Goal: Task Accomplishment & Management: Manage account settings

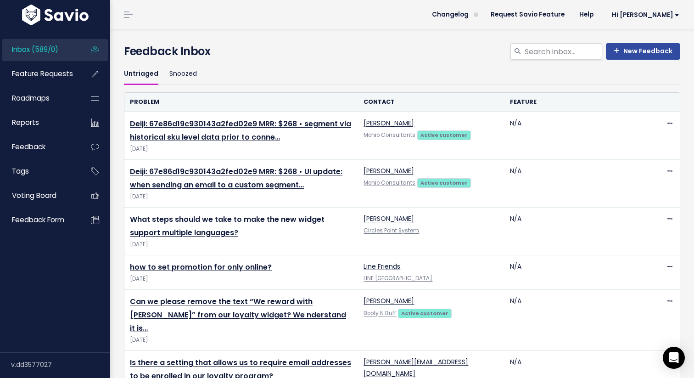
click at [66, 46] on link "Inbox (589/0)" at bounding box center [39, 49] width 74 height 21
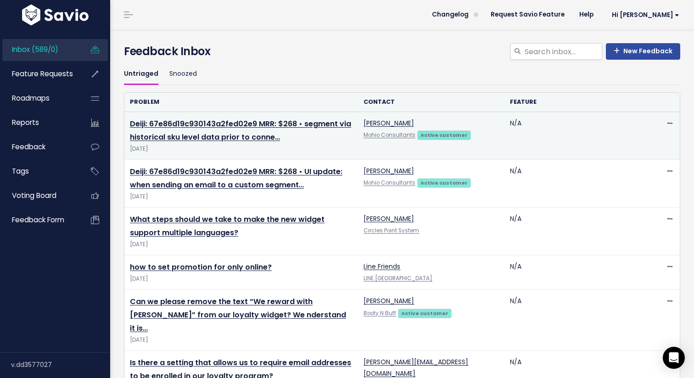
scroll to position [34, 0]
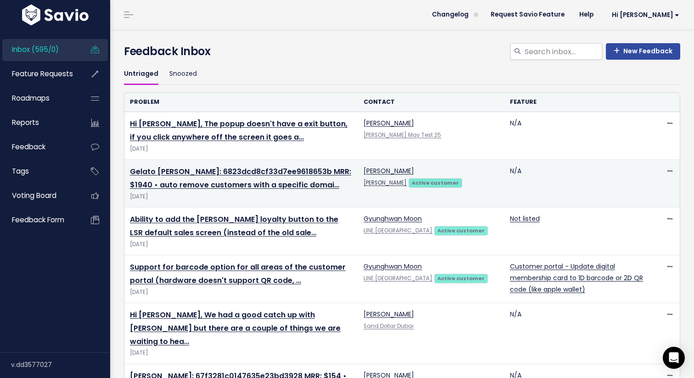
click at [384, 183] on link "[PERSON_NAME]" at bounding box center [385, 182] width 43 height 7
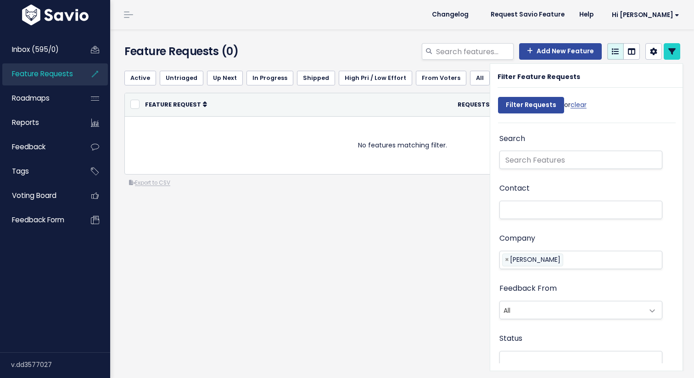
select select
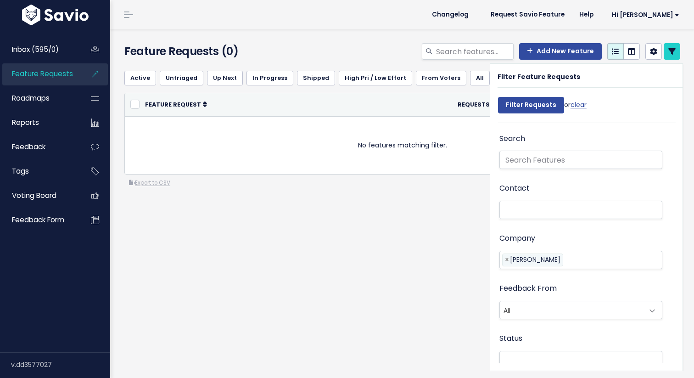
select select
click at [680, 48] on link at bounding box center [672, 51] width 17 height 17
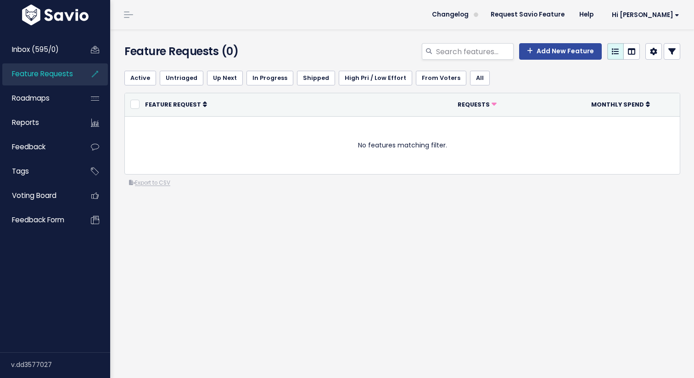
click at [675, 51] on icon at bounding box center [672, 51] width 7 height 7
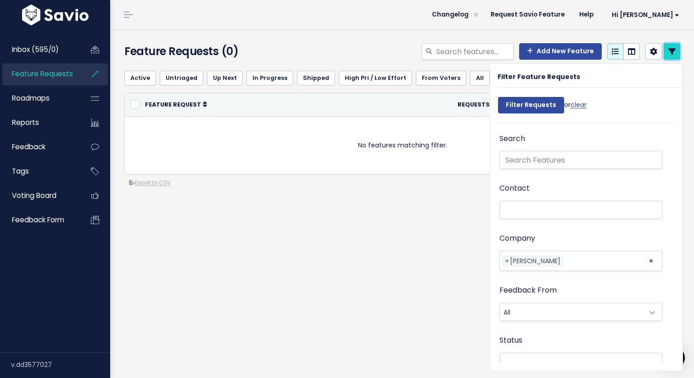
click at [675, 51] on icon at bounding box center [672, 51] width 7 height 7
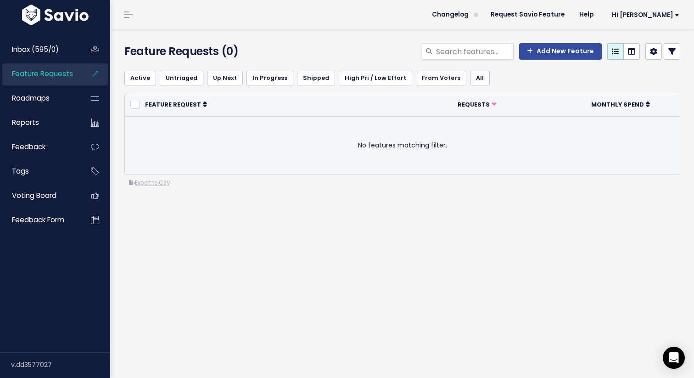
click at [445, 137] on td "No features matching filter." at bounding box center [402, 145] width 555 height 58
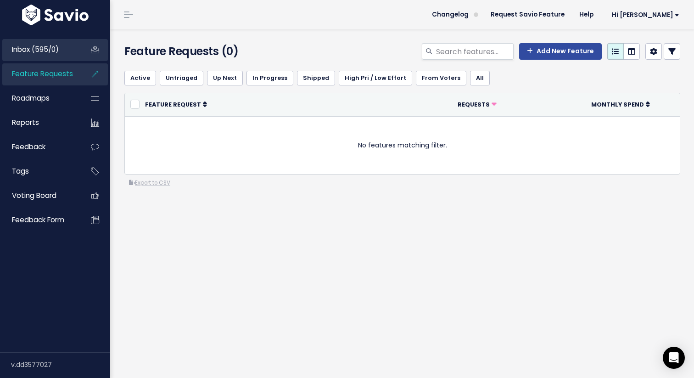
click at [62, 53] on link "Inbox (595/0)" at bounding box center [39, 49] width 74 height 21
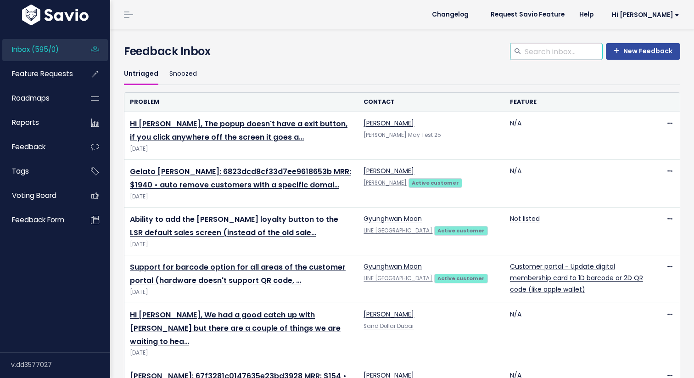
click at [543, 50] on input "search" at bounding box center [563, 51] width 79 height 17
type input "bricks"
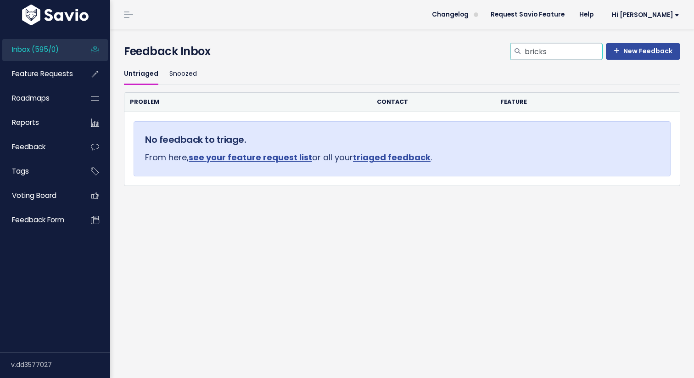
drag, startPoint x: 562, startPoint y: 51, endPoint x: 529, endPoint y: 49, distance: 33.1
click at [529, 49] on input "bricks" at bounding box center [563, 51] width 79 height 17
type input "bam"
click at [518, 45] on div at bounding box center [518, 51] width 14 height 17
click at [521, 49] on icon at bounding box center [518, 52] width 6 height 6
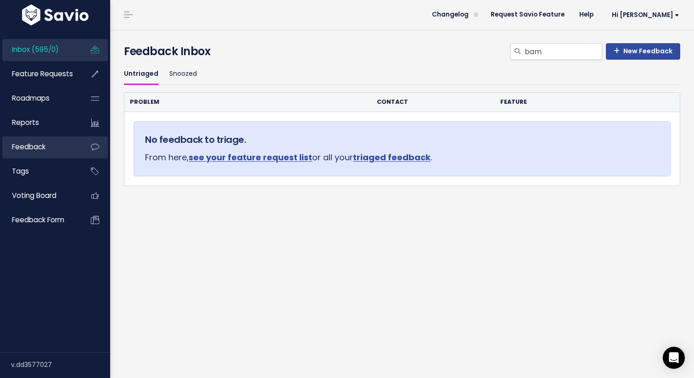
click at [63, 147] on link "Feedback" at bounding box center [39, 146] width 74 height 21
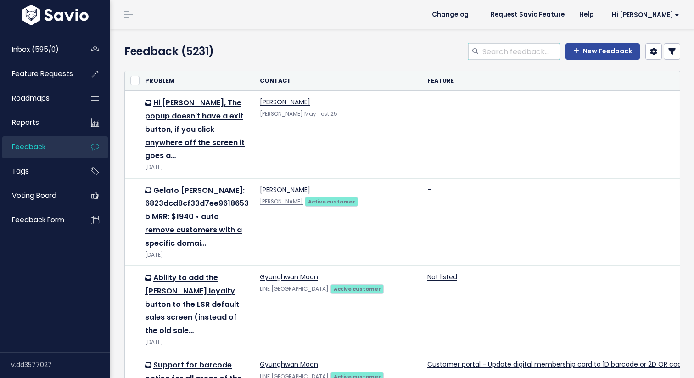
click at [513, 49] on input "search" at bounding box center [521, 51] width 79 height 17
type input "bam"
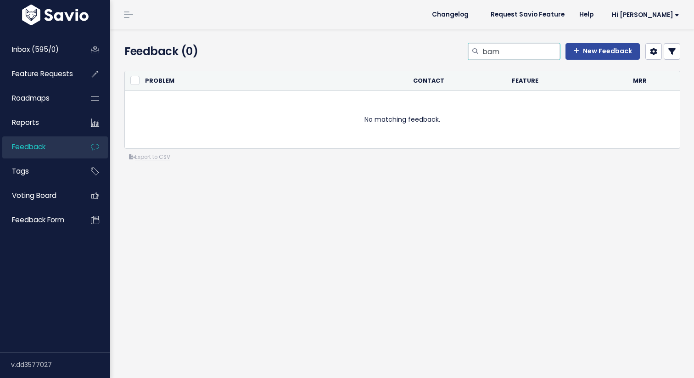
drag, startPoint x: 505, startPoint y: 51, endPoint x: 482, endPoint y: 51, distance: 23.0
click at [482, 51] on div "bam" at bounding box center [514, 51] width 92 height 17
type input "bricks"
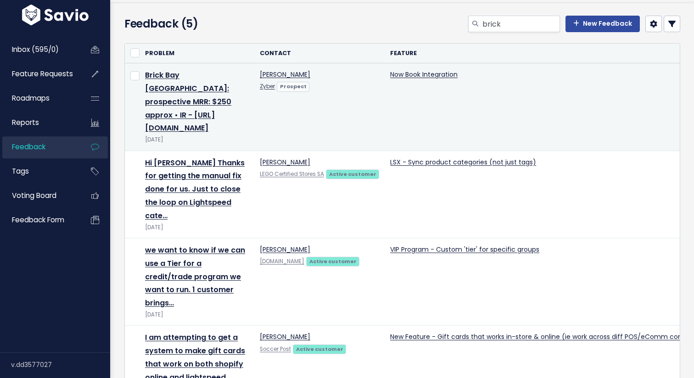
scroll to position [32, 0]
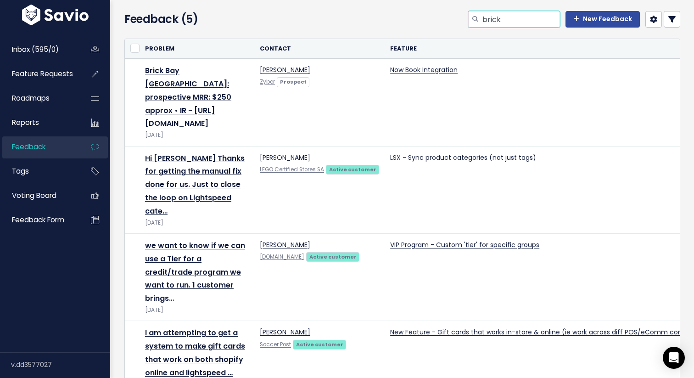
click at [510, 23] on input "brick" at bounding box center [521, 19] width 79 height 17
type input "bricks"
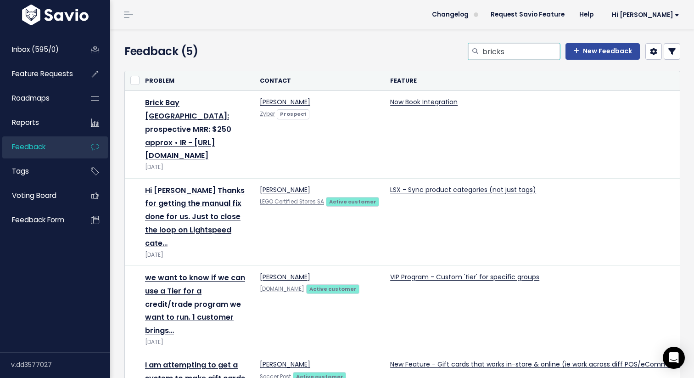
click at [512, 55] on input "bricks" at bounding box center [521, 51] width 79 height 17
type input "b"
type input "bricks and mini"
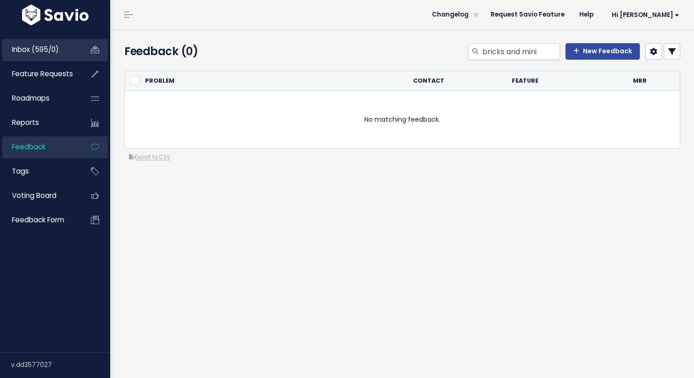
click at [63, 56] on link "Inbox (595/0)" at bounding box center [39, 49] width 74 height 21
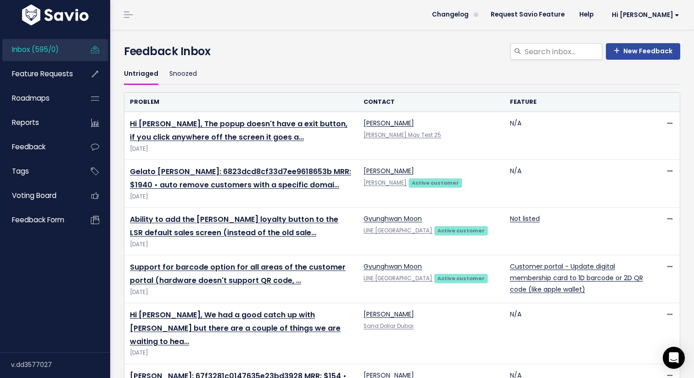
click at [269, 69] on ul "Untriaged Snoozed" at bounding box center [402, 74] width 557 height 22
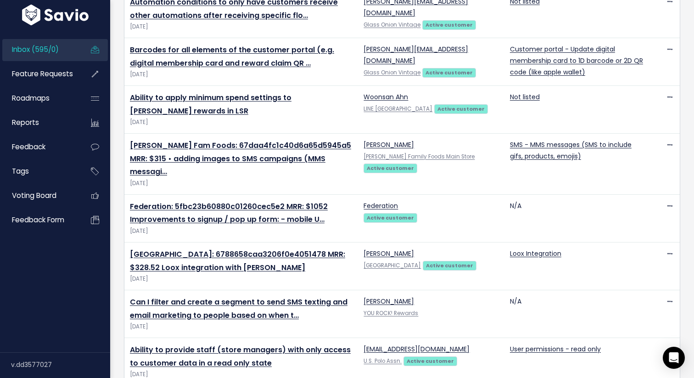
scroll to position [1237, 0]
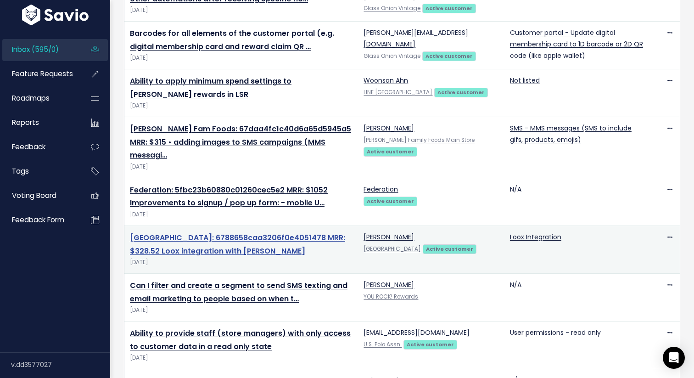
click at [232, 232] on link "[GEOGRAPHIC_DATA]: 6788658caa3206f0e4051478 MRR: $328.52 Loox integration with …" at bounding box center [237, 244] width 215 height 24
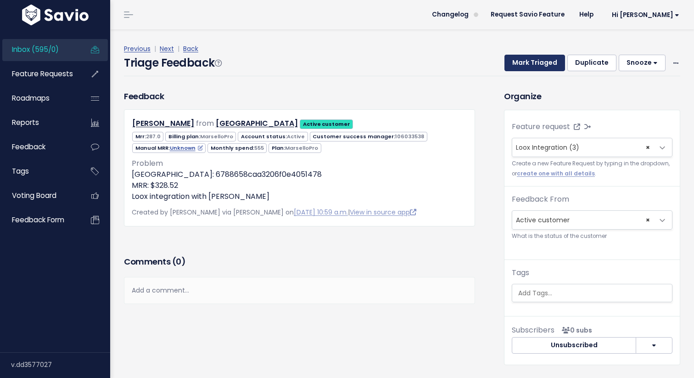
click at [536, 59] on button "Mark Triaged" at bounding box center [535, 63] width 61 height 17
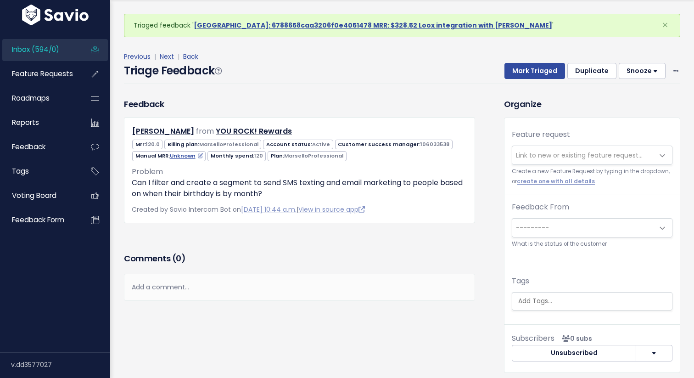
scroll to position [30, 0]
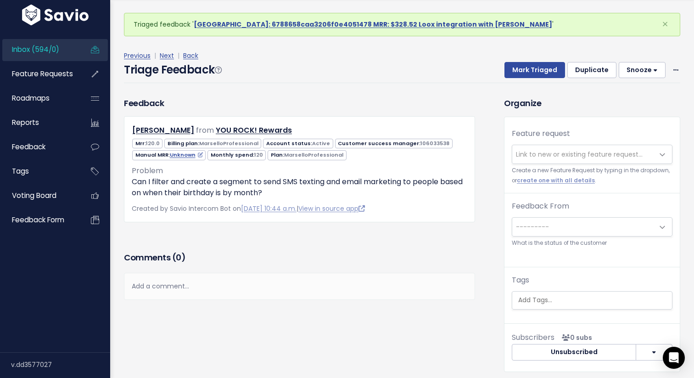
click at [544, 158] on span "Link to new or existing feature request..." at bounding box center [579, 154] width 127 height 9
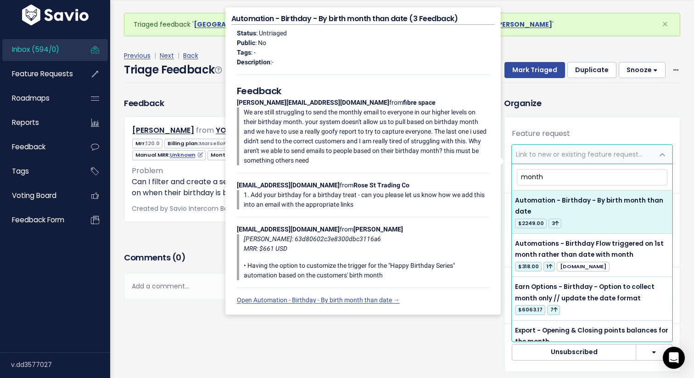
type input "month"
select select "50806"
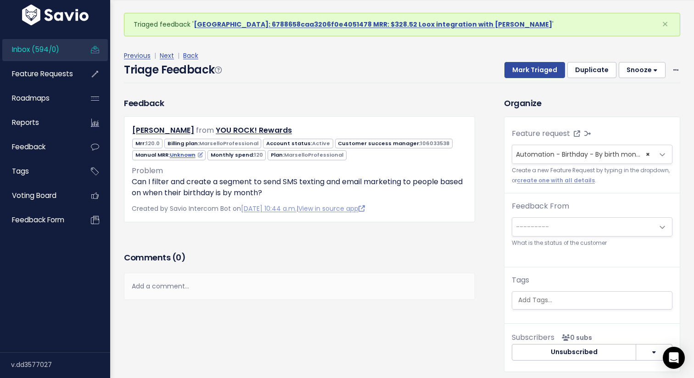
click at [492, 171] on div "Feedback Angela Schwonek from YOU ROCK! Rewards 120.0" at bounding box center [307, 241] width 380 height 289
click at [544, 70] on button "Mark Triaged" at bounding box center [535, 70] width 61 height 17
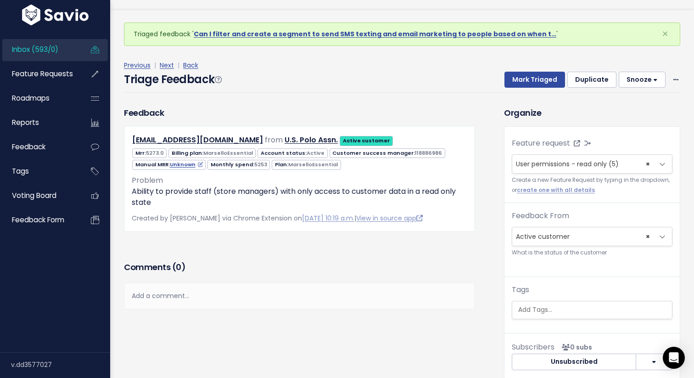
scroll to position [30, 0]
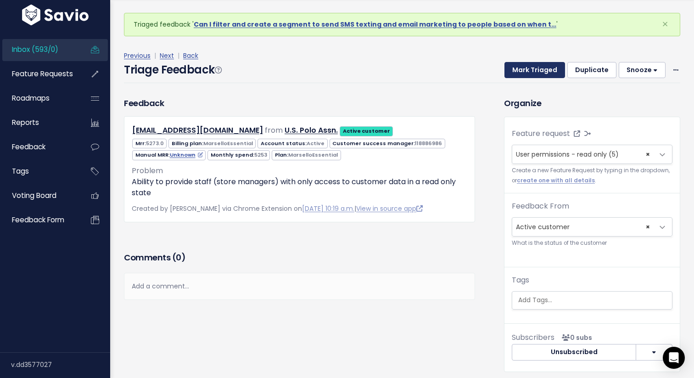
click at [541, 71] on button "Mark Triaged" at bounding box center [535, 70] width 61 height 17
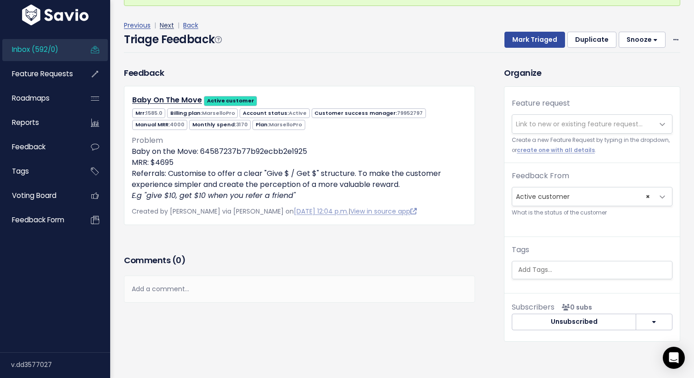
click at [167, 24] on link "Next" at bounding box center [167, 25] width 14 height 9
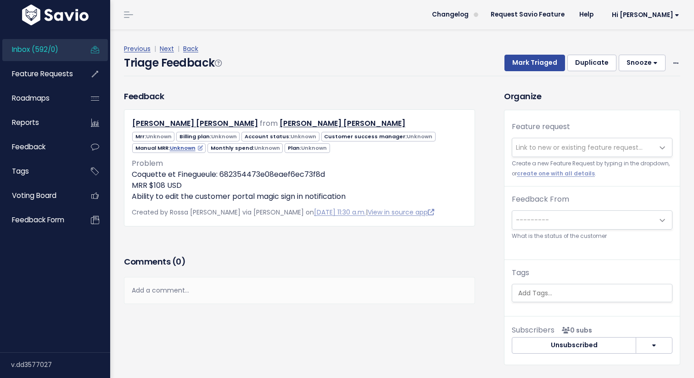
click at [535, 153] on span "Link to new or existing feature request..." at bounding box center [582, 147] width 141 height 18
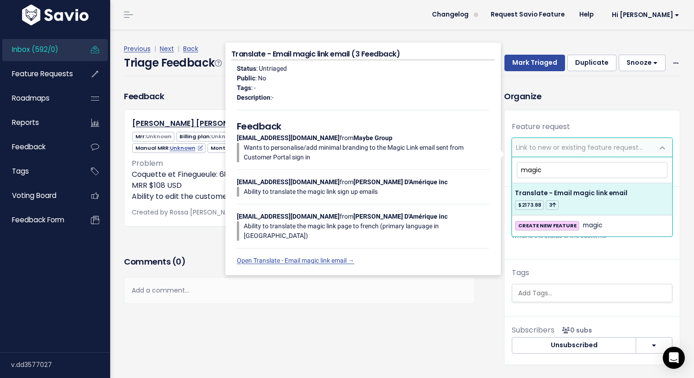
type input "magic"
select select "62175"
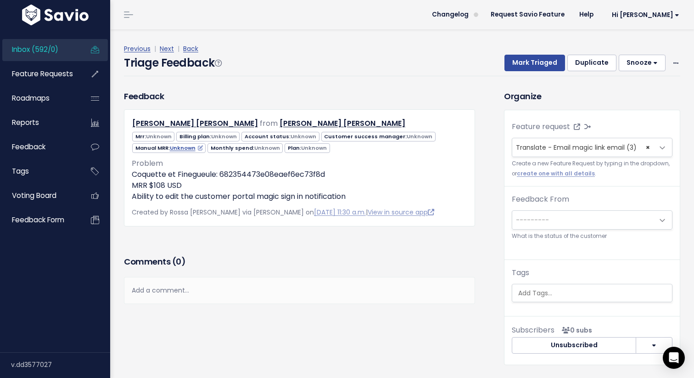
click at [488, 131] on div "Feedback Duff Anderson from Duff Anderson" at bounding box center [307, 234] width 380 height 289
click at [531, 65] on button "Mark Triaged" at bounding box center [535, 63] width 61 height 17
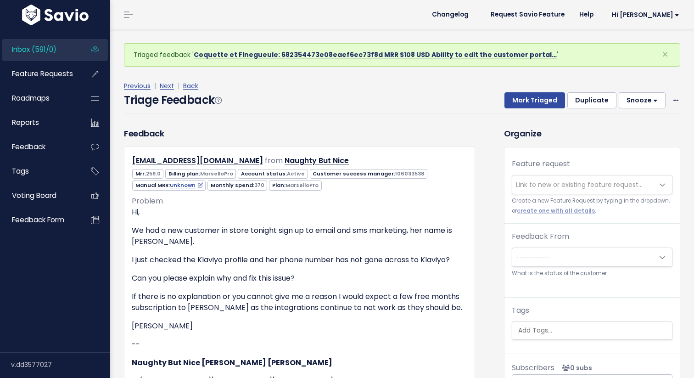
click at [505, 55] on link "Coquette et Finegueule: 682354473e08eaef6ec73f8d MRR $108 USD Ability to edit t…" at bounding box center [375, 54] width 363 height 9
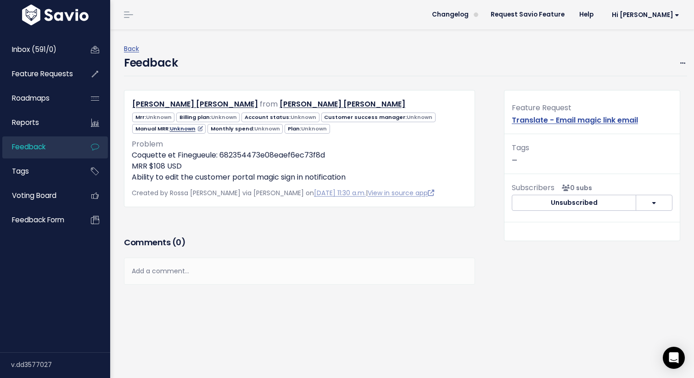
click at [188, 129] on link "Unknown" at bounding box center [186, 128] width 33 height 7
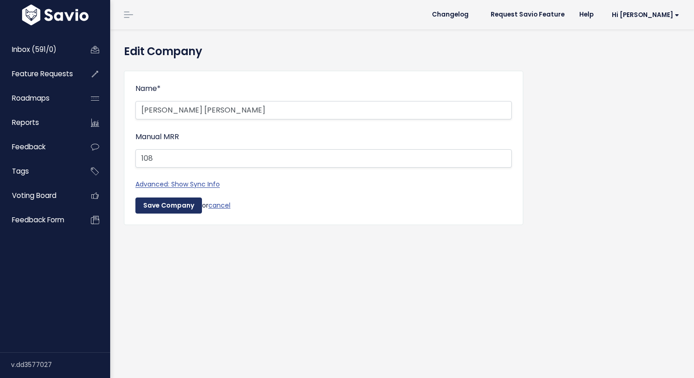
type input "108"
click at [181, 205] on input "Save Company" at bounding box center [168, 205] width 67 height 17
click at [170, 208] on input "Save Company" at bounding box center [168, 205] width 67 height 17
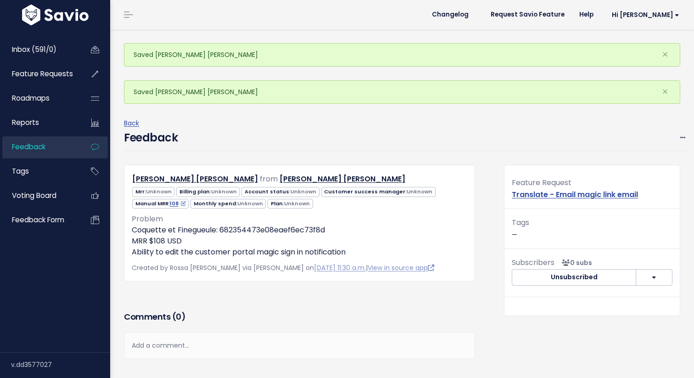
click at [338, 120] on div "Back" at bounding box center [405, 123] width 563 height 11
click at [665, 88] on span "×" at bounding box center [665, 91] width 6 height 15
